Goal: Check status: Check status

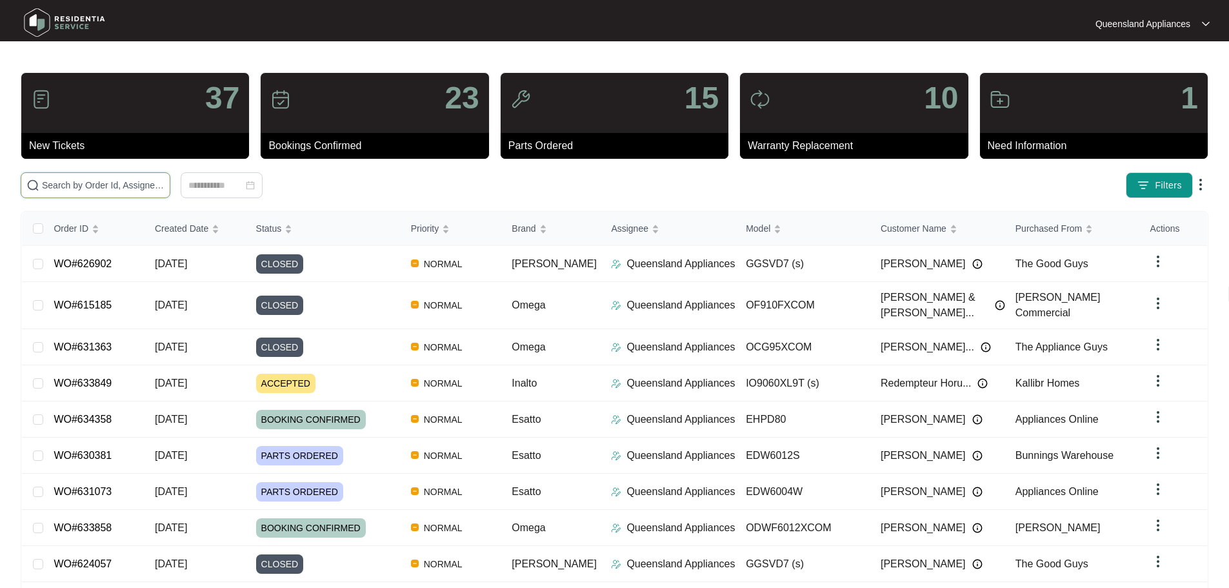
click at [159, 189] on input "text" at bounding box center [103, 185] width 123 height 14
paste input "628587"
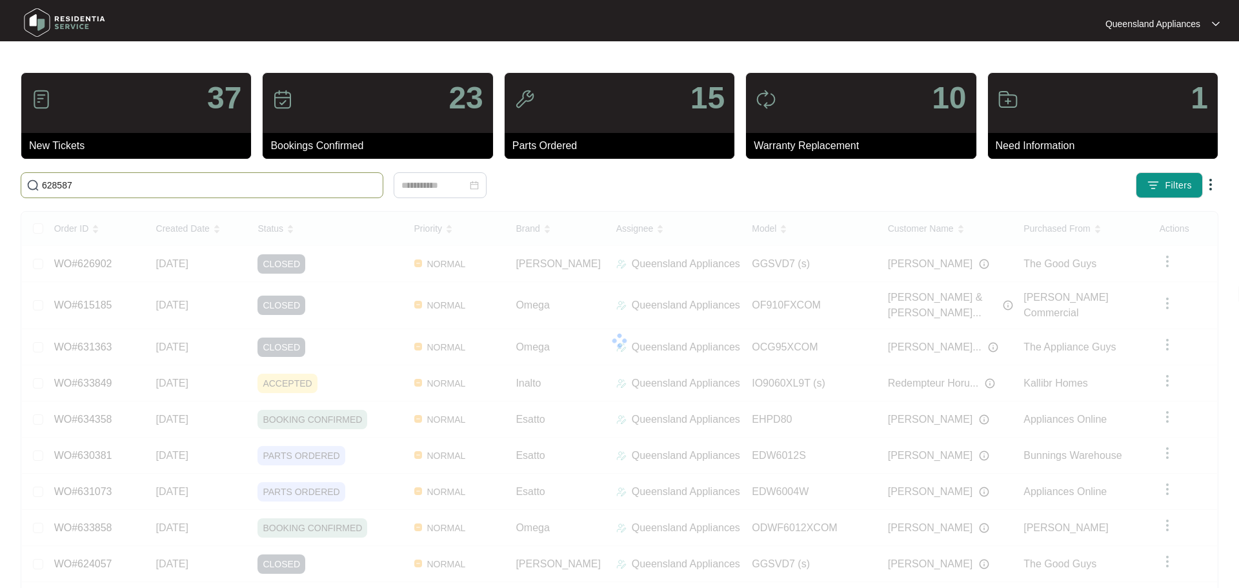
type input "628587"
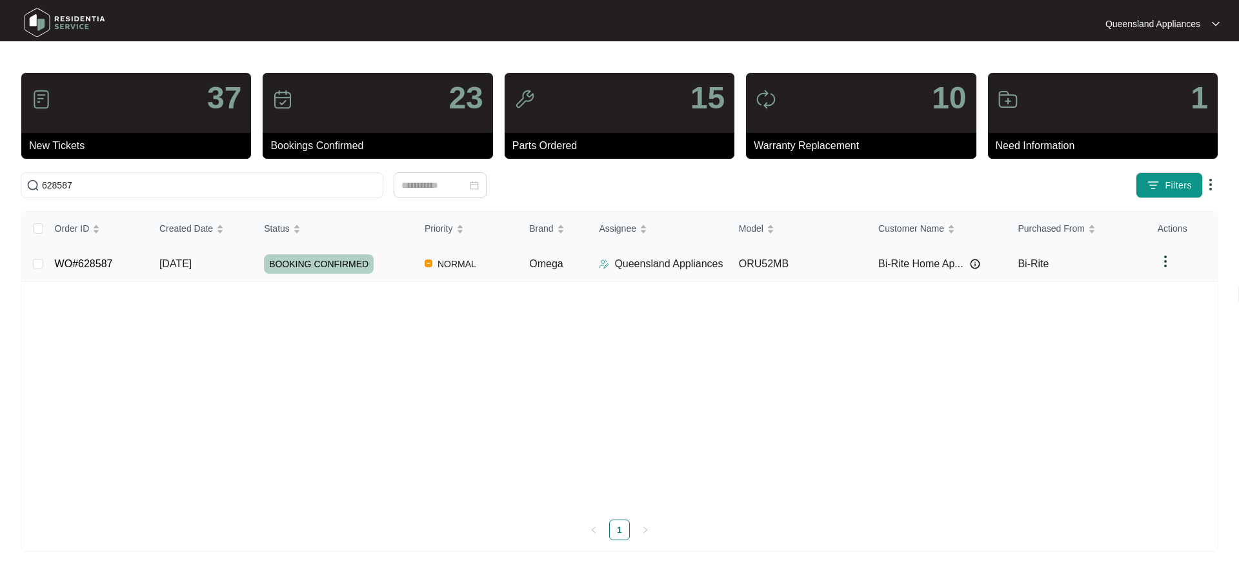
click at [1159, 261] on img at bounding box center [1165, 261] width 15 height 15
click at [1170, 290] on span "Force Close" at bounding box center [1192, 287] width 48 height 14
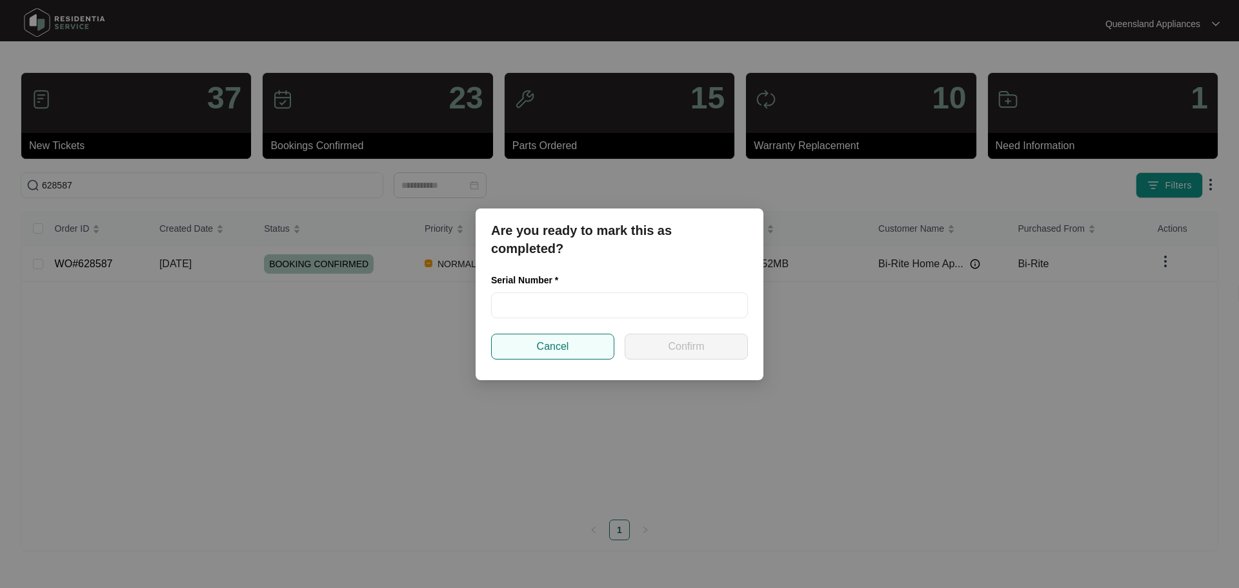
click at [596, 344] on button "Cancel" at bounding box center [552, 347] width 123 height 26
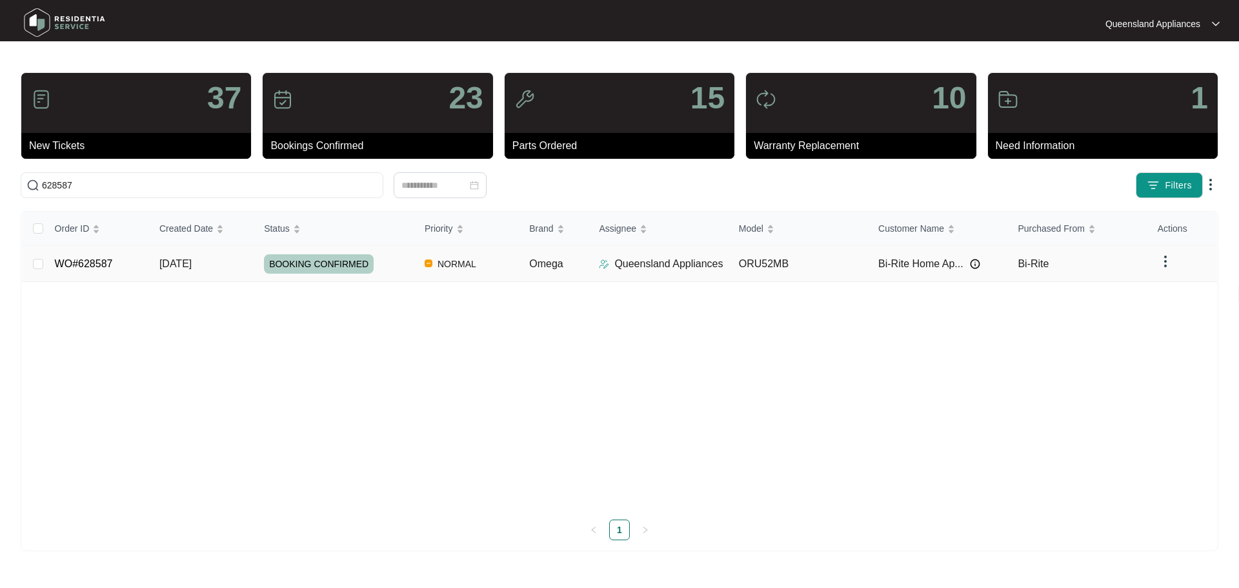
click at [768, 261] on td "ORU52MB" at bounding box center [797, 264] width 139 height 36
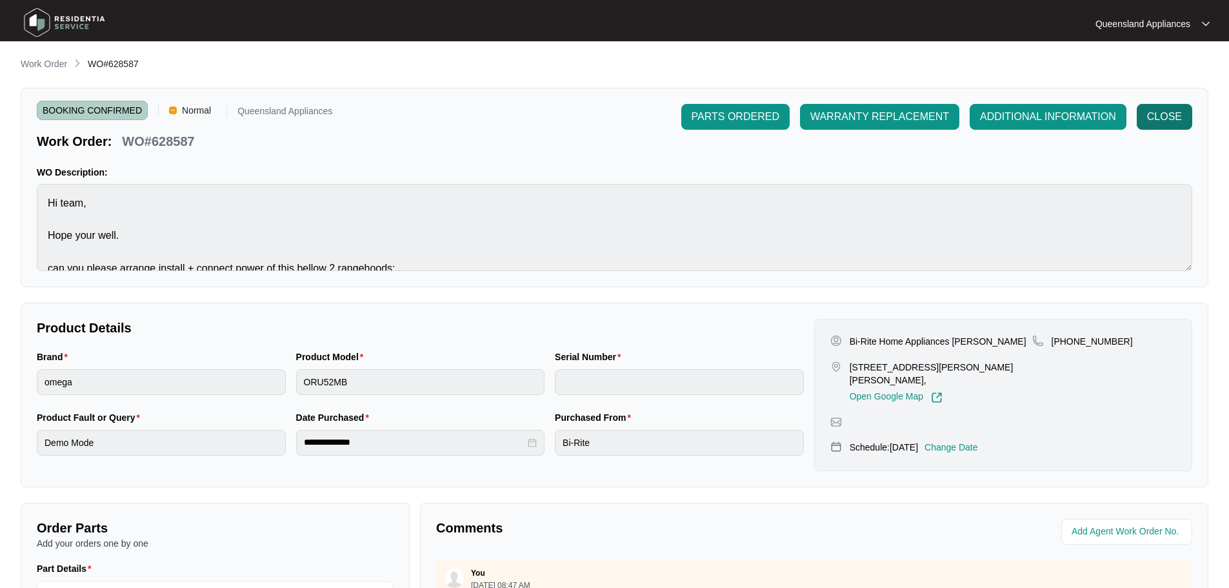
click at [1155, 108] on button "CLOSE" at bounding box center [1164, 117] width 55 height 26
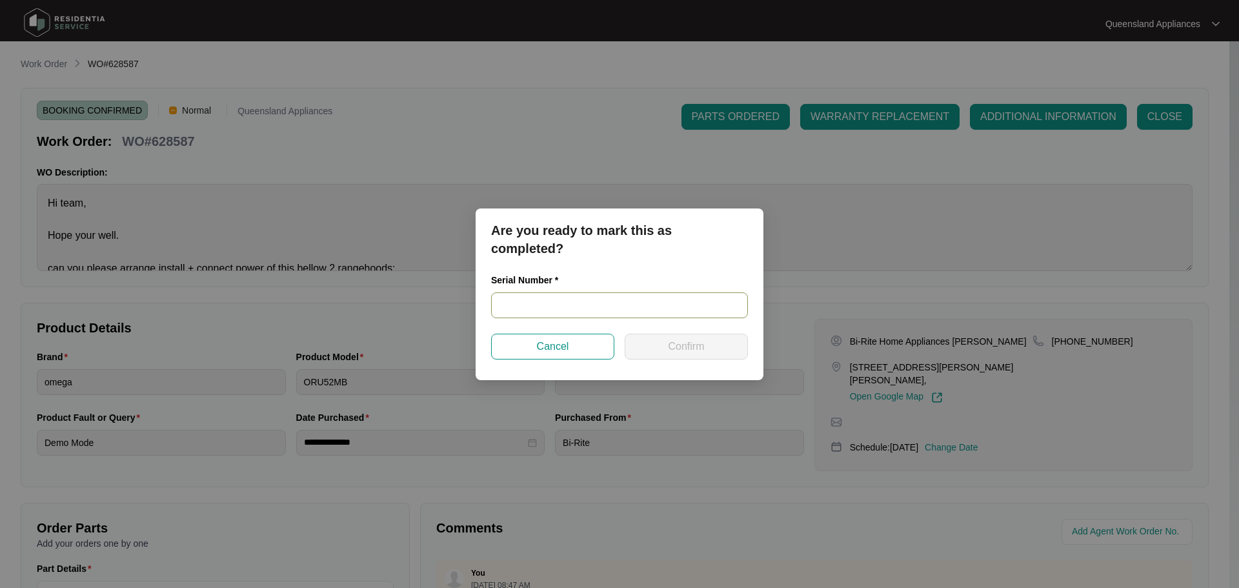
drag, startPoint x: 658, startPoint y: 294, endPoint x: 647, endPoint y: 302, distance: 13.8
click at [656, 301] on input "text" at bounding box center [619, 305] width 257 height 26
type input "REFER INVOICE"
click at [636, 349] on button "Confirm" at bounding box center [686, 347] width 123 height 26
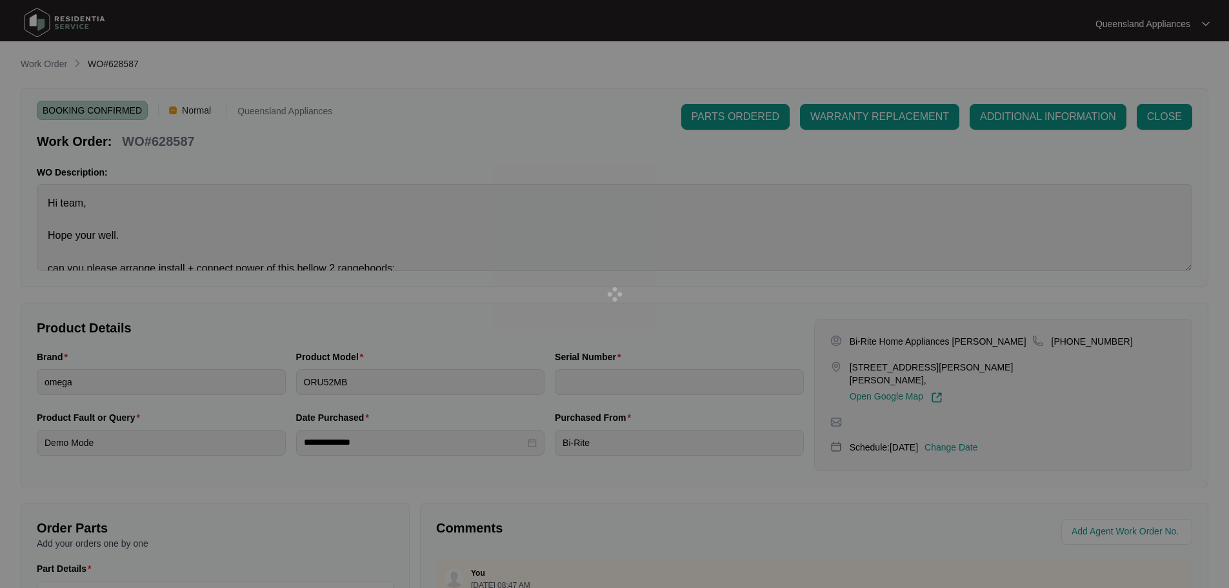
type input "REFER INVOICE"
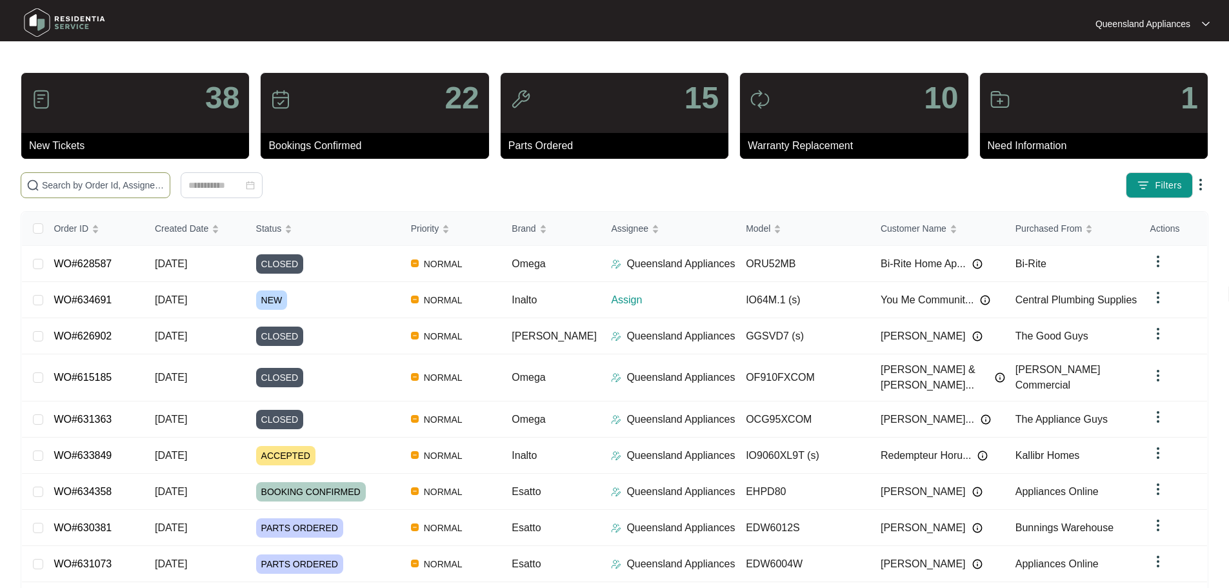
click at [165, 188] on input "text" at bounding box center [103, 185] width 123 height 14
paste input "629377"
type input "629377"
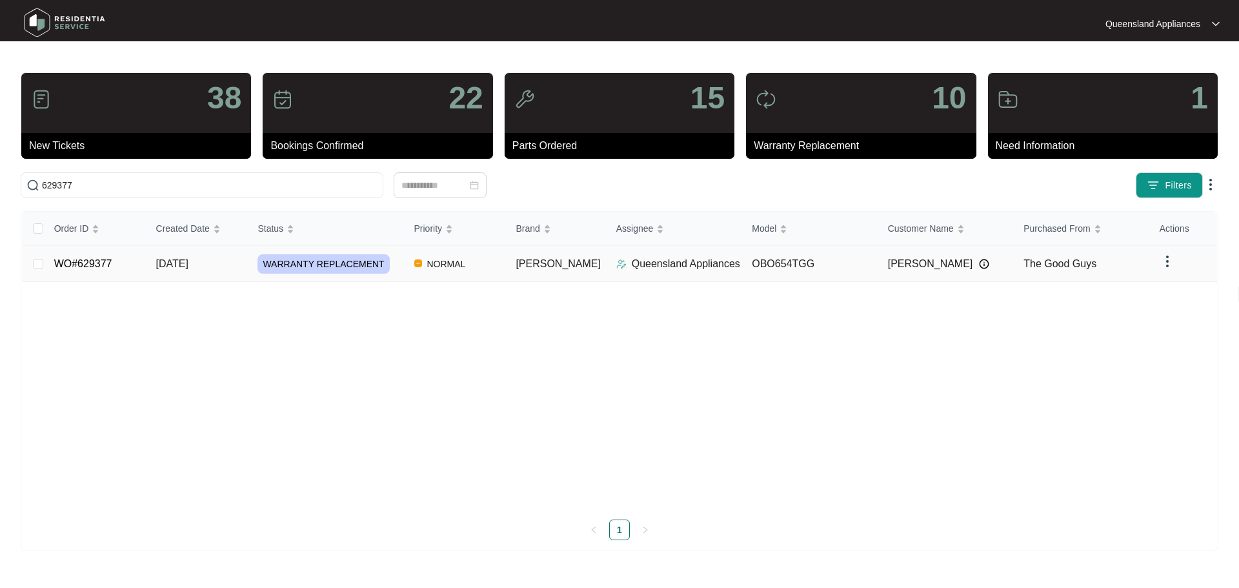
click at [771, 261] on div "Order ID Created Date Status Priority Brand Assignee Model Customer Name Purcha…" at bounding box center [619, 376] width 1195 height 328
click at [845, 256] on div "Order ID Created Date Status Priority Brand Assignee Model Customer Name Purcha…" at bounding box center [619, 376] width 1195 height 328
click at [382, 278] on td "WARRANTY REPLACEMENT" at bounding box center [325, 264] width 156 height 36
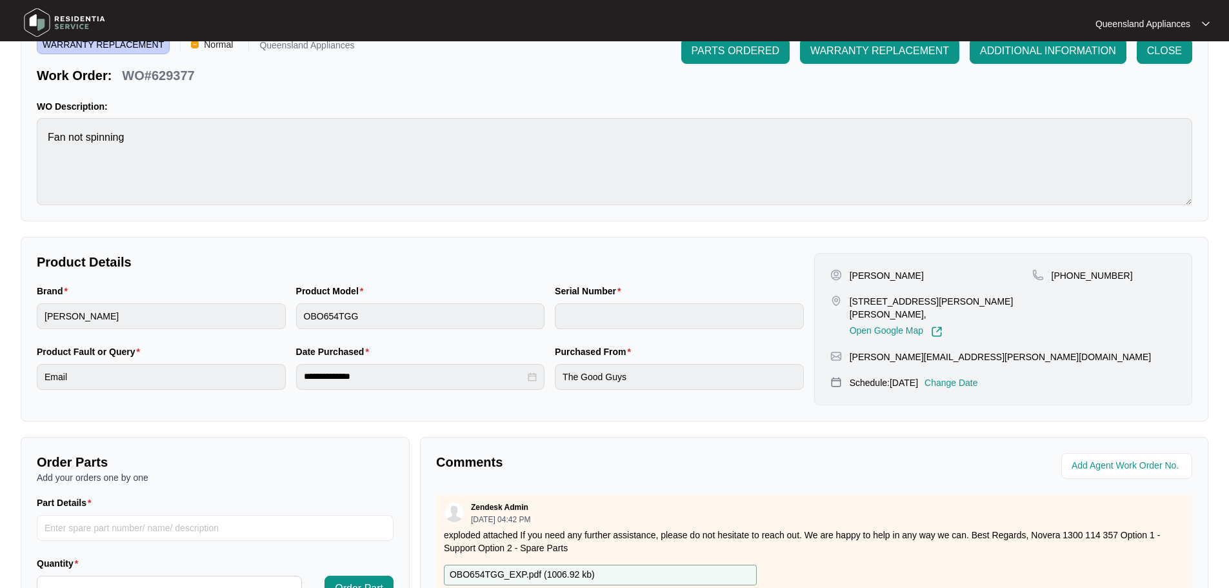
scroll to position [65, 0]
click at [1148, 62] on button "CLOSE" at bounding box center [1164, 52] width 55 height 26
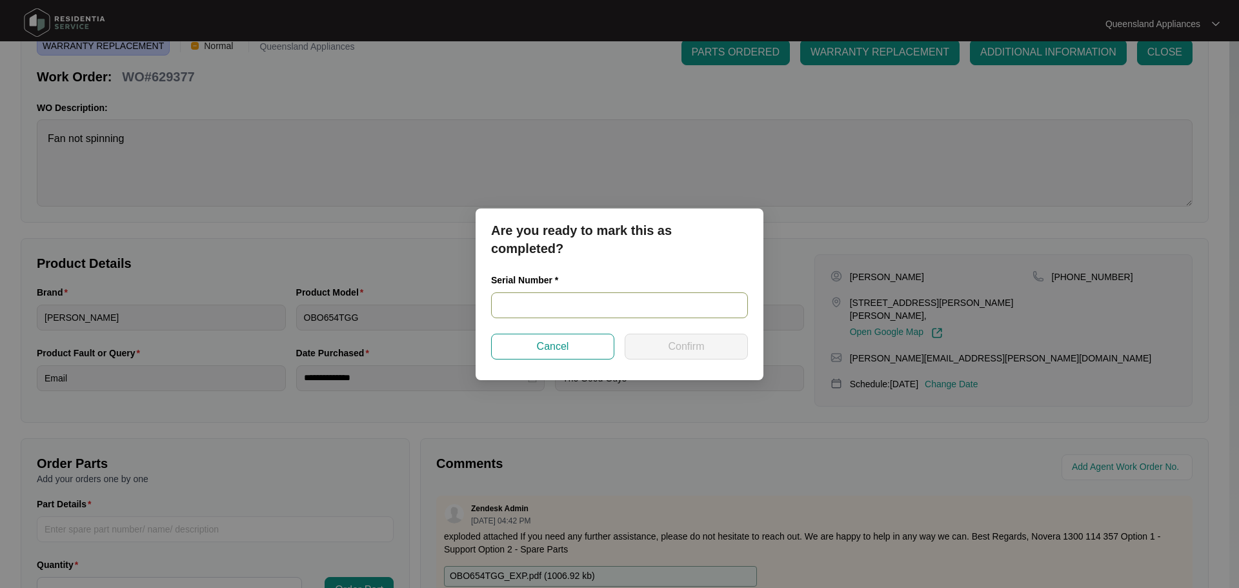
click at [568, 306] on input "text" at bounding box center [619, 305] width 257 height 26
paste input "967981825070121"
type input "967981825070121"
click at [683, 350] on span "Confirm" at bounding box center [686, 346] width 36 height 15
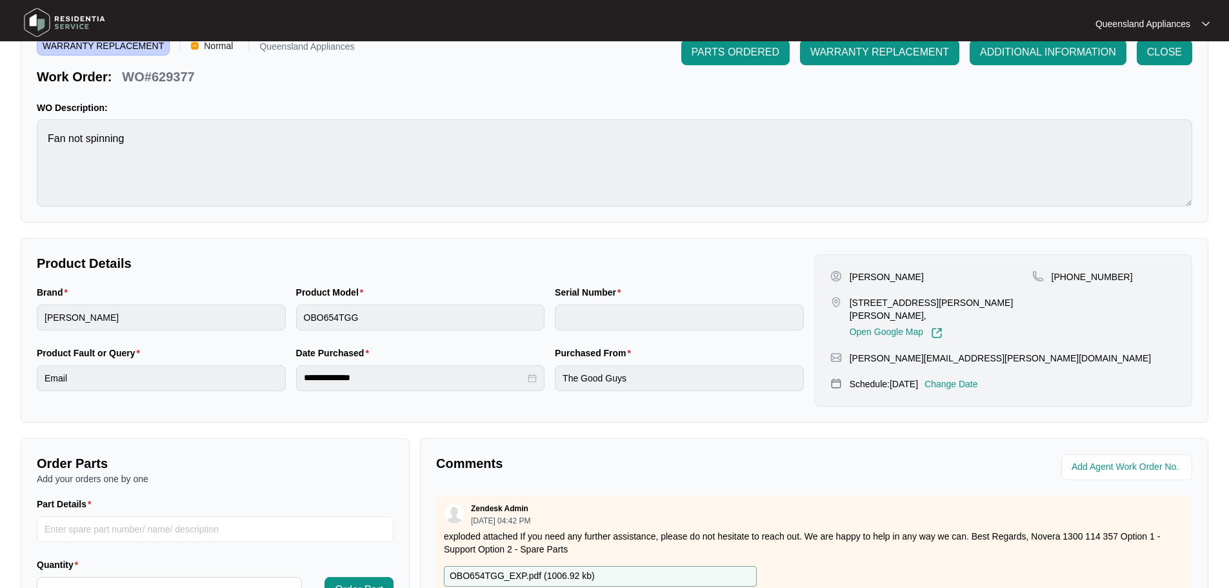
type input "967981825070121"
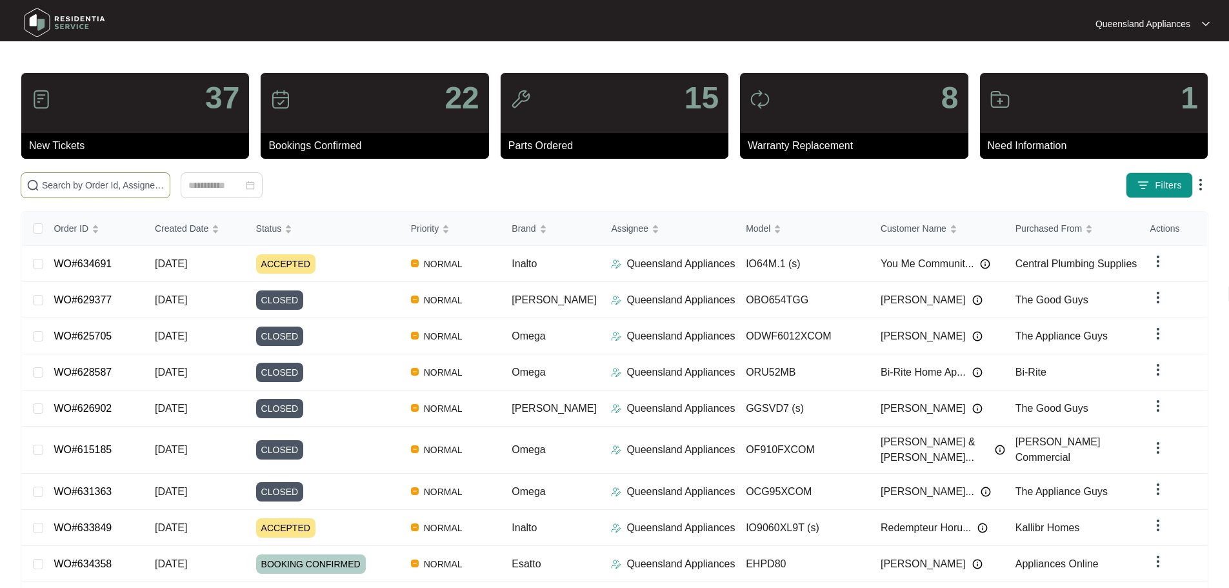
click at [170, 177] on span at bounding box center [96, 185] width 150 height 26
paste input "629889"
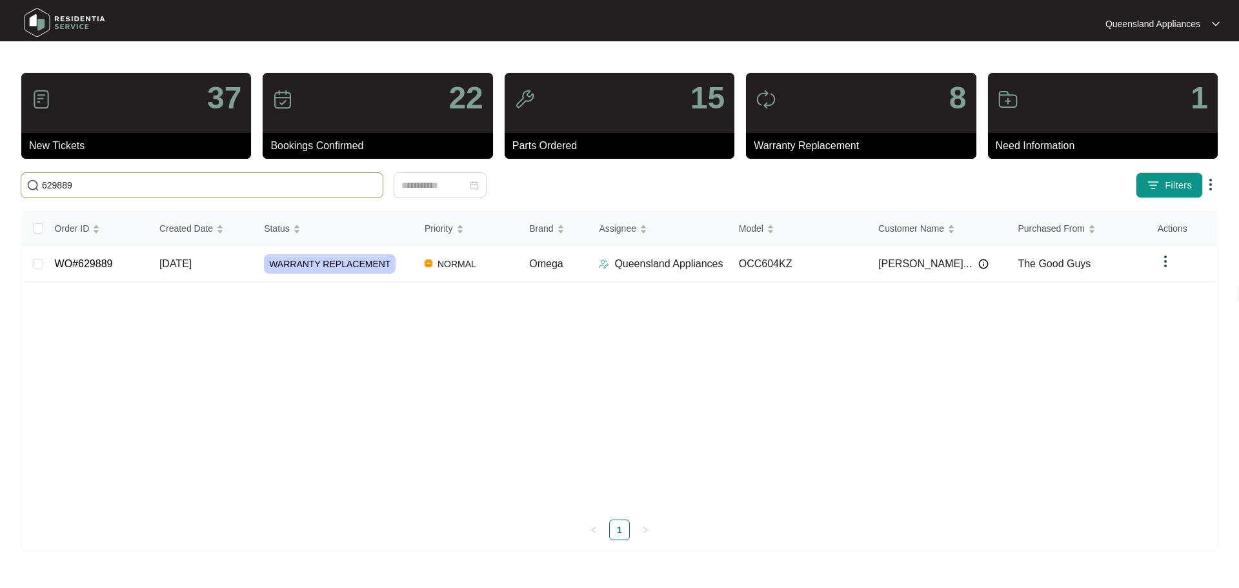
type input "629889"
click at [616, 274] on td "Queensland Appliances" at bounding box center [657, 264] width 139 height 36
click at [292, 264] on div "Order ID Created Date Status Priority Brand Assignee Model Customer Name Purcha…" at bounding box center [619, 376] width 1195 height 328
click at [844, 269] on div "Order ID Created Date Status Priority Brand Assignee Model Customer Name Purcha…" at bounding box center [619, 376] width 1195 height 328
click at [1036, 267] on span "The Good Guys" at bounding box center [1054, 263] width 73 height 11
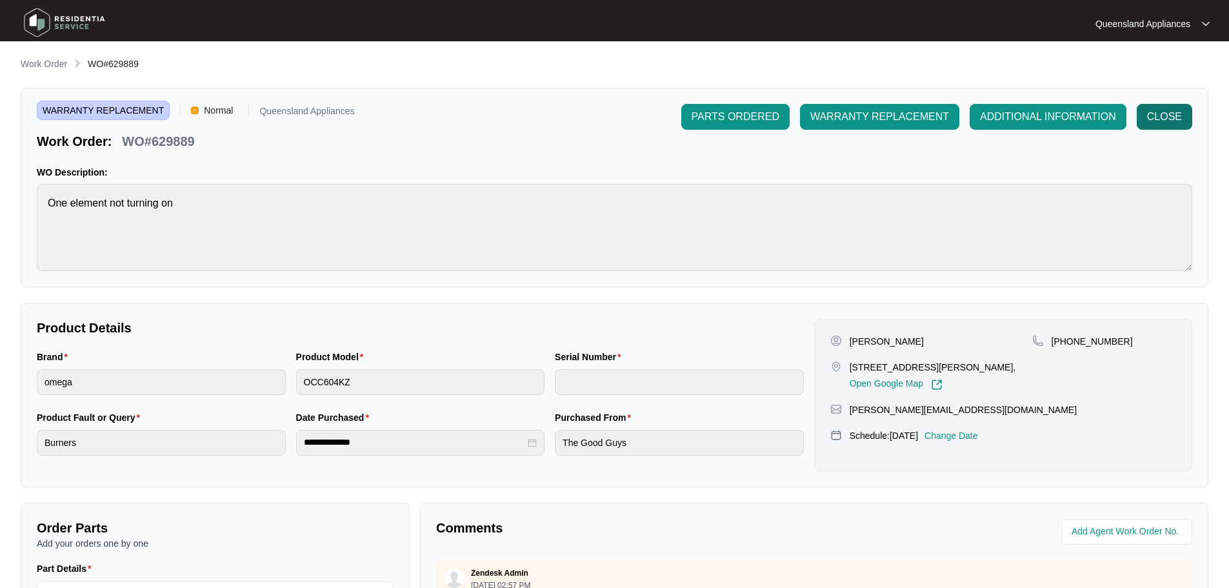
click at [1165, 123] on span "CLOSE" at bounding box center [1164, 116] width 35 height 15
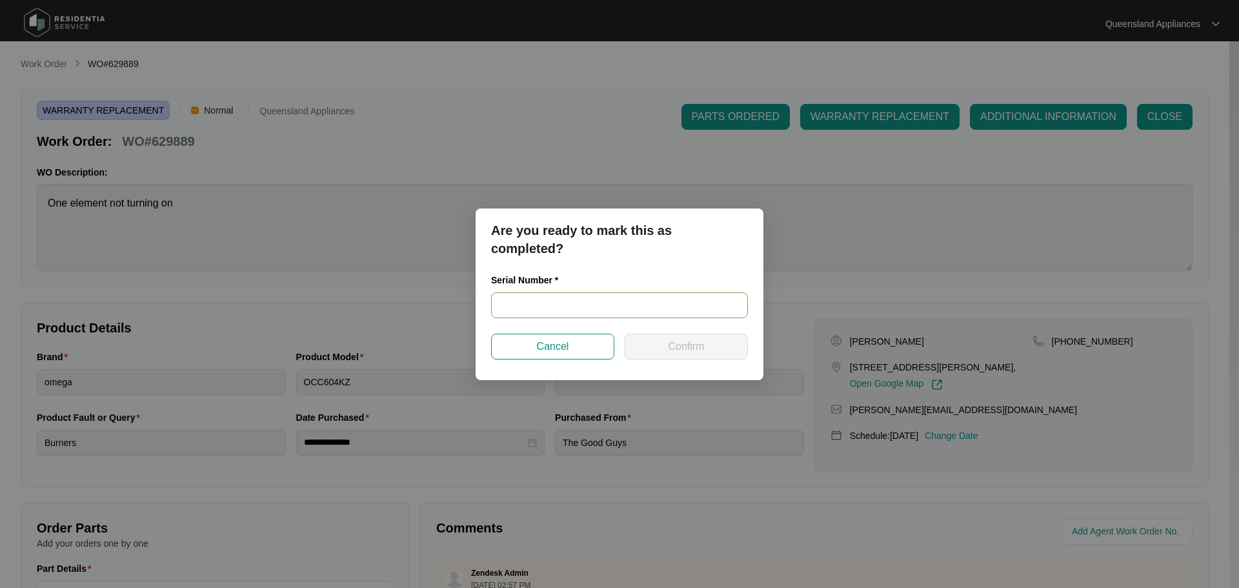
click at [599, 310] on input "text" at bounding box center [619, 305] width 257 height 26
paste input "460925210300453"
type input "460925210300453"
click at [687, 355] on button "Confirm" at bounding box center [686, 347] width 123 height 26
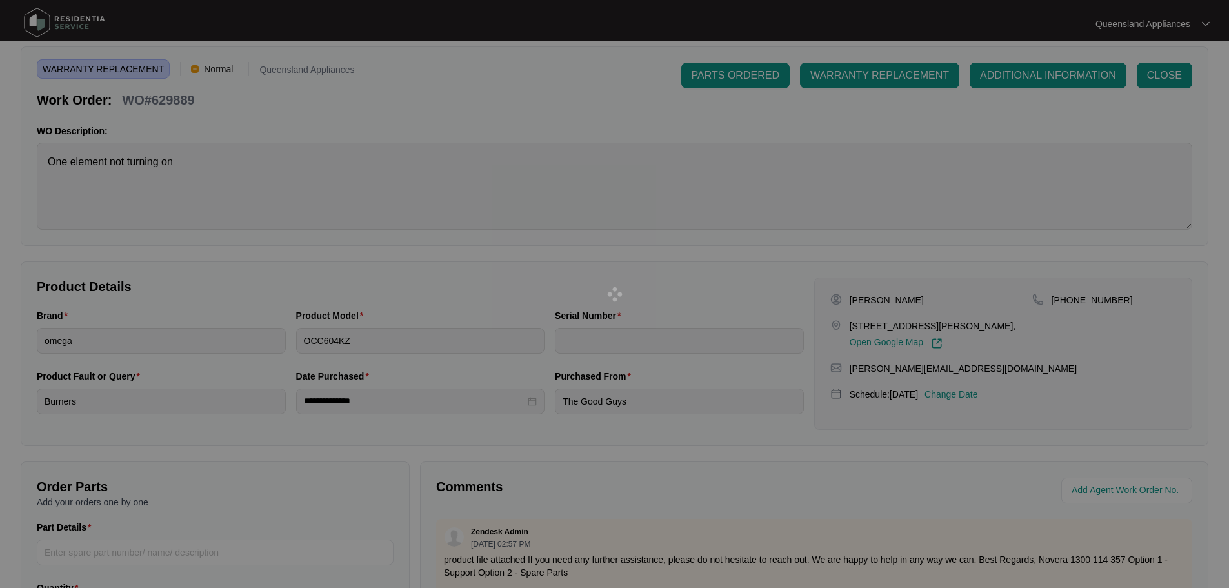
scroll to position [65, 0]
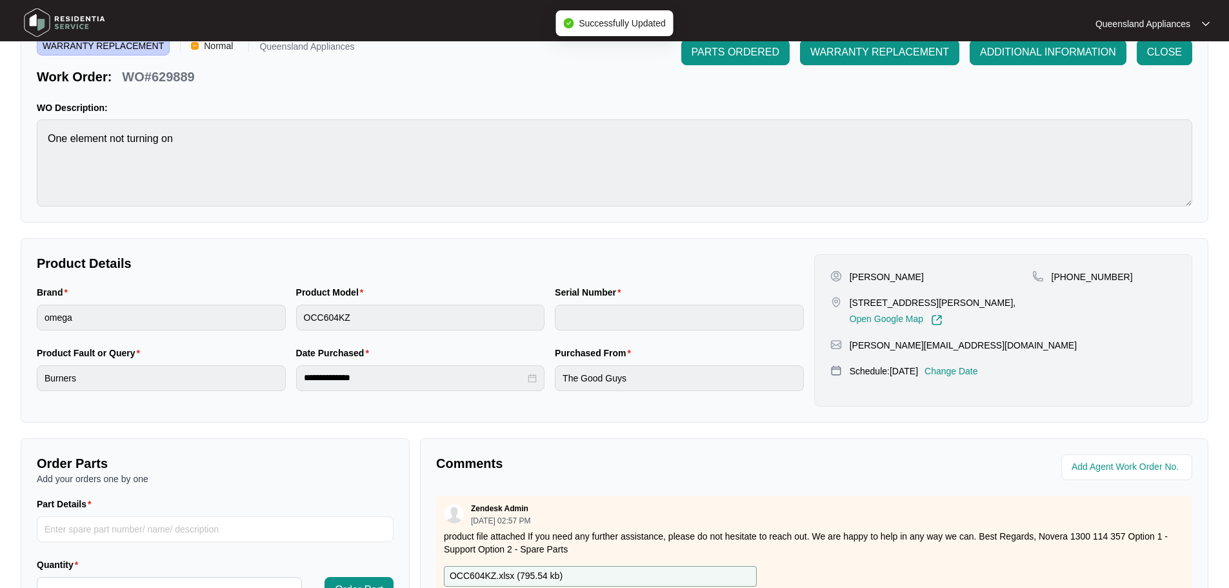
type input "460925210300453"
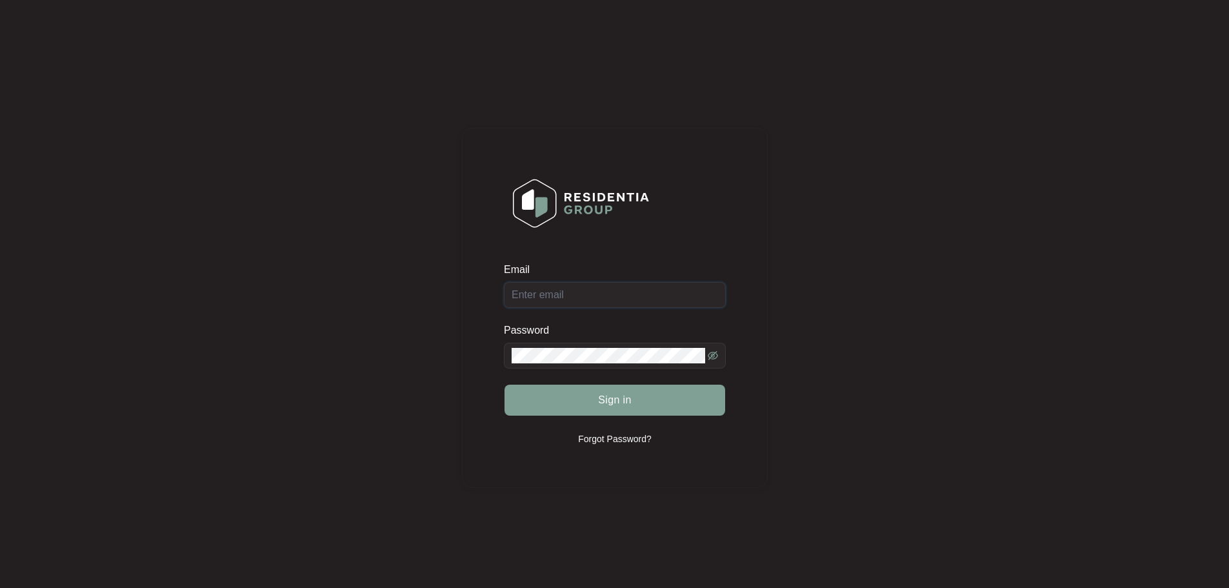
type input "service@qldappliances.com.au"
click at [645, 403] on button "Sign in" at bounding box center [615, 400] width 221 height 31
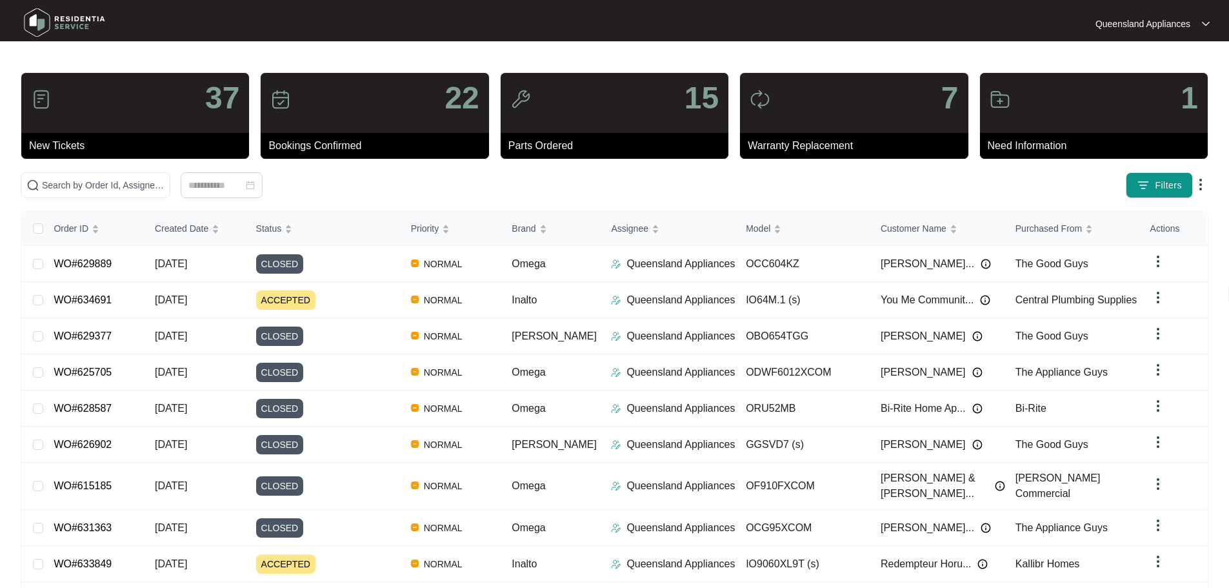
click at [197, 172] on div "37 New Tickets 22 Bookings Confirmed 15 Parts Ordered 7 Warranty Replacement 1 …" at bounding box center [615, 366] width 1188 height 588
click at [165, 178] on input "text" at bounding box center [103, 185] width 123 height 14
paste input "632298"
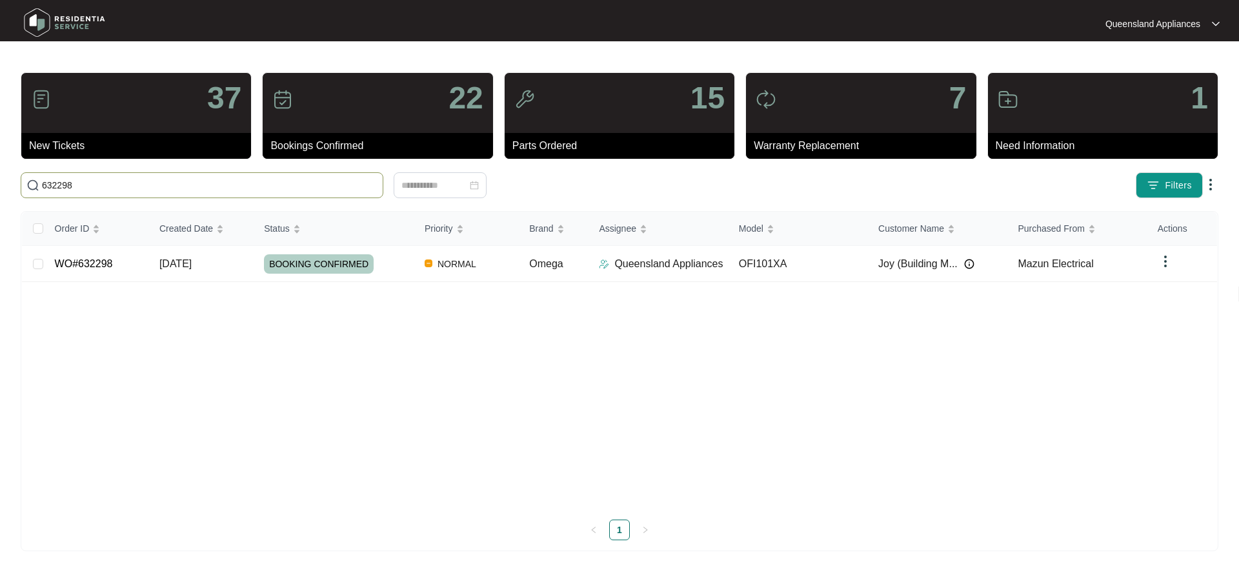
type input "632298"
click at [826, 257] on td "OFI101XA" at bounding box center [797, 264] width 139 height 36
